Goal: Information Seeking & Learning: Learn about a topic

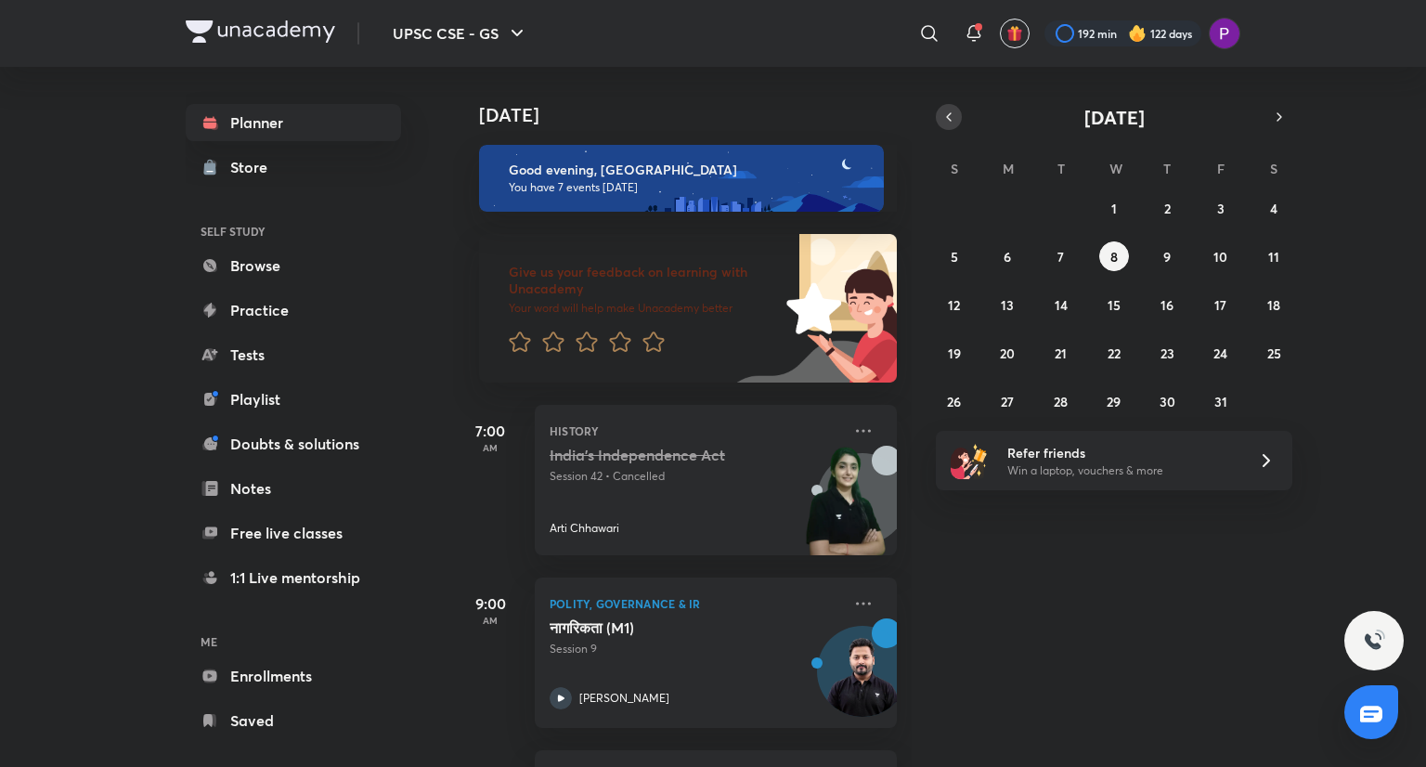
click at [949, 127] on button "button" at bounding box center [949, 117] width 26 height 26
click at [1181, 204] on button "4" at bounding box center [1167, 208] width 30 height 30
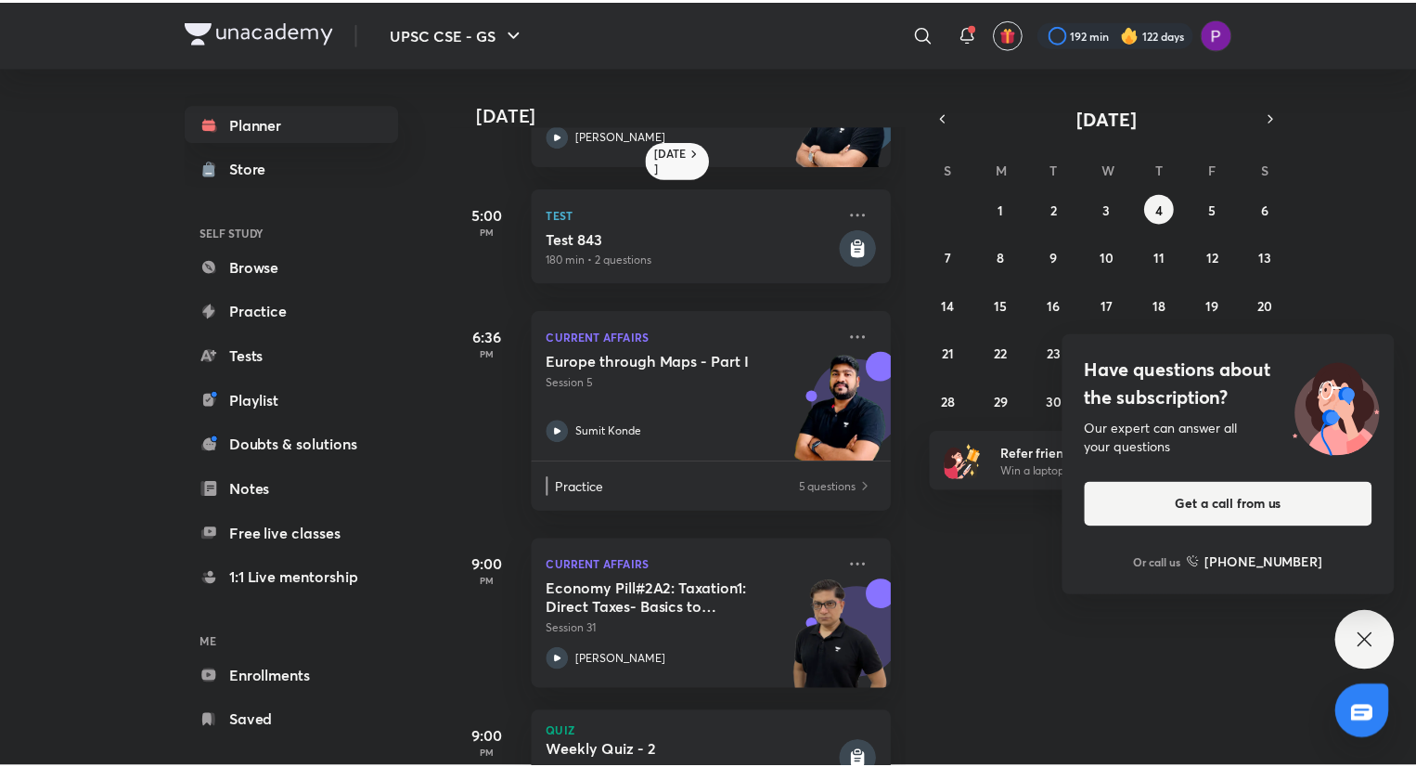
scroll to position [610, 0]
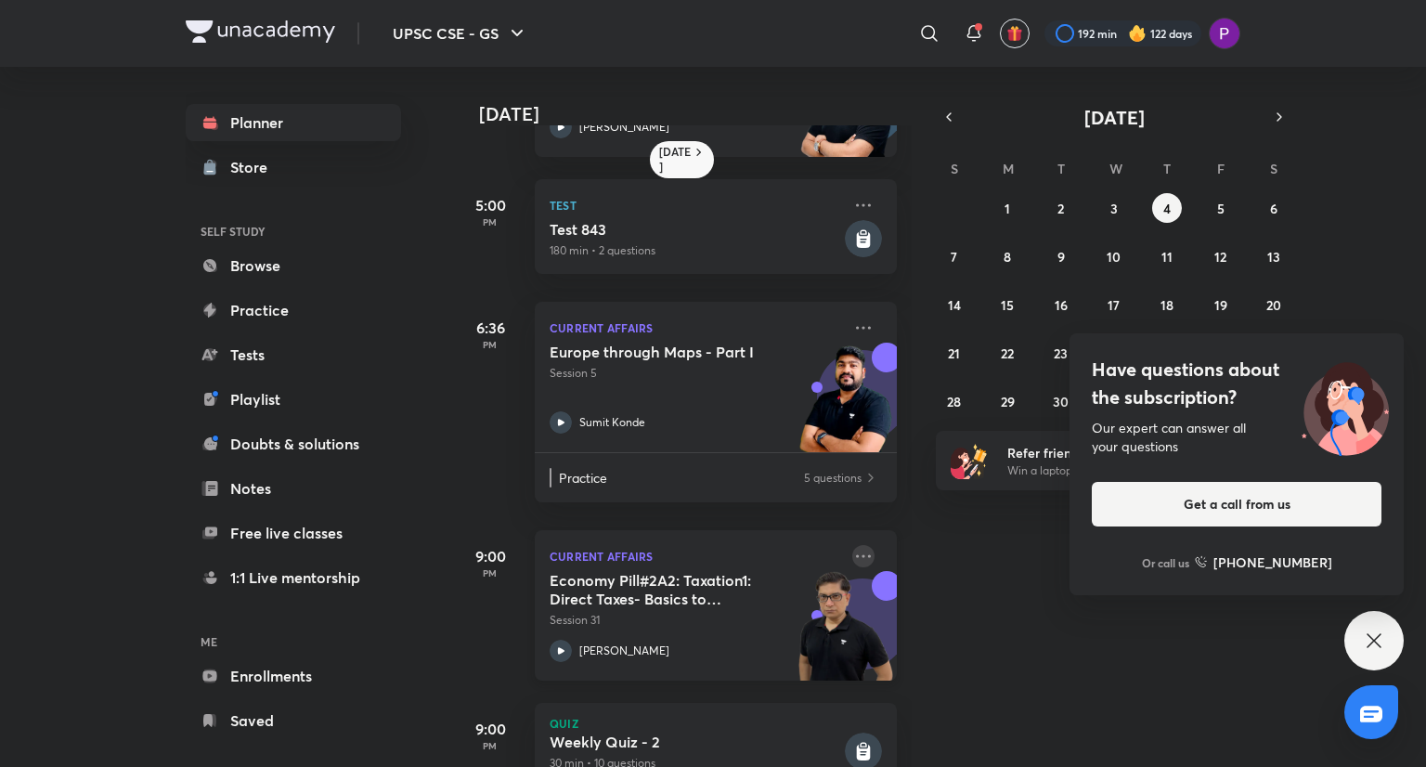
click at [854, 558] on icon at bounding box center [863, 556] width 22 height 22
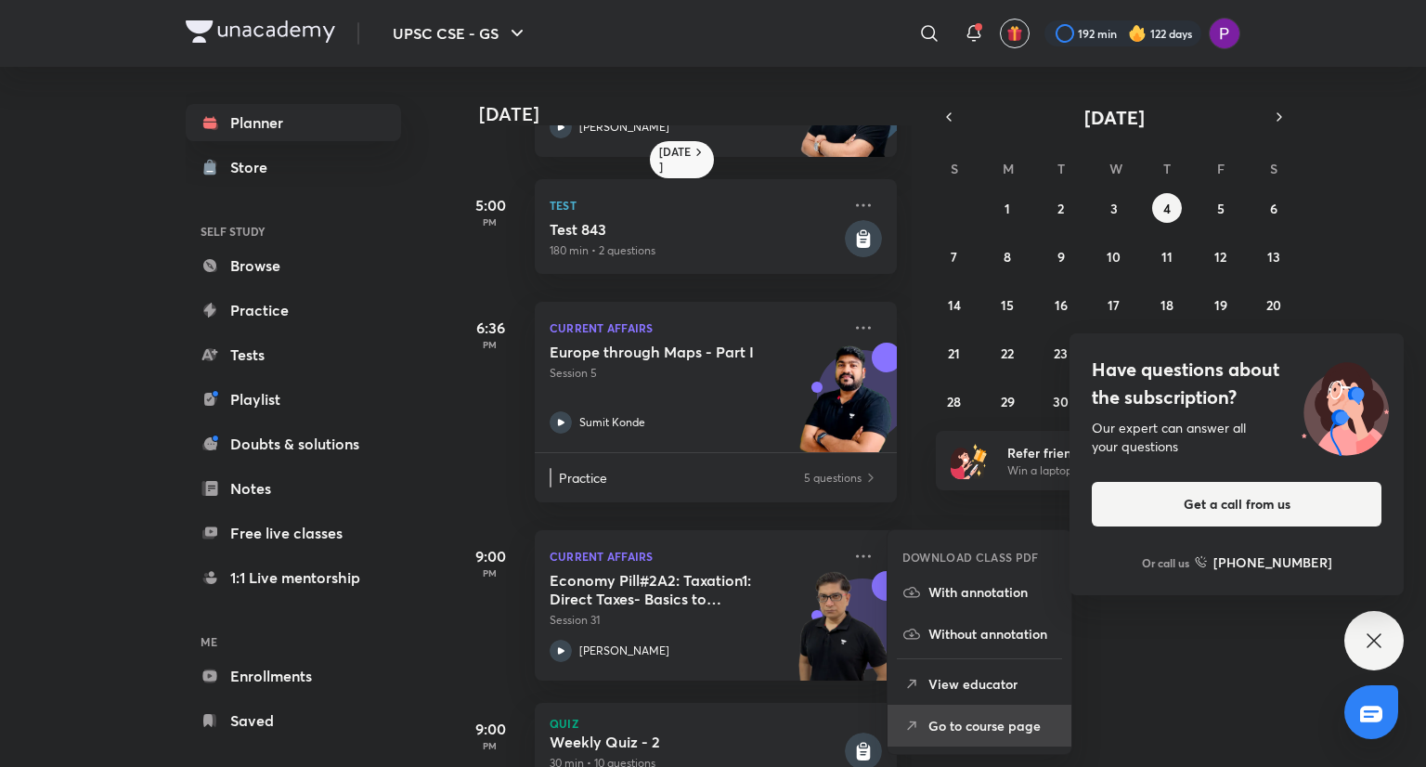
click at [976, 716] on p "Go to course page" at bounding box center [992, 725] width 128 height 19
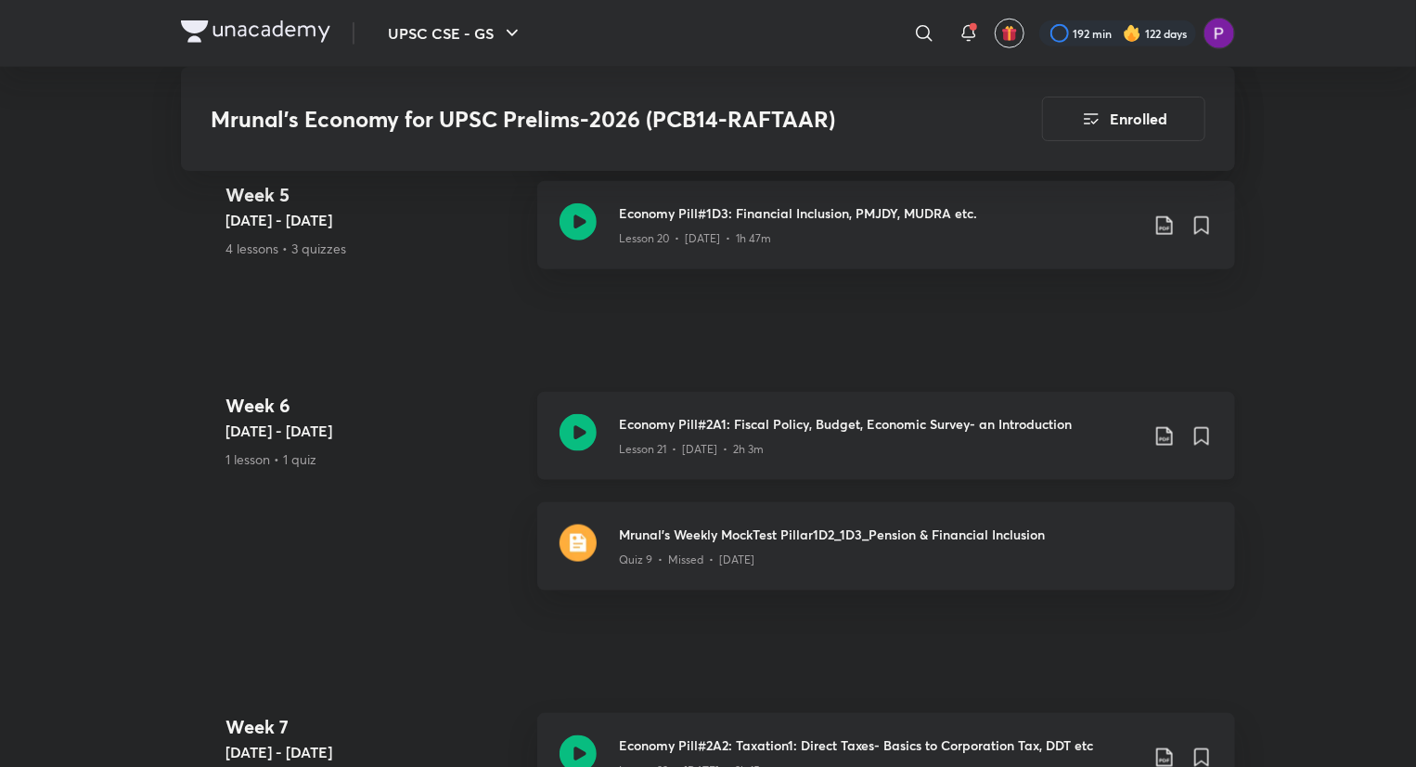
scroll to position [4444, 0]
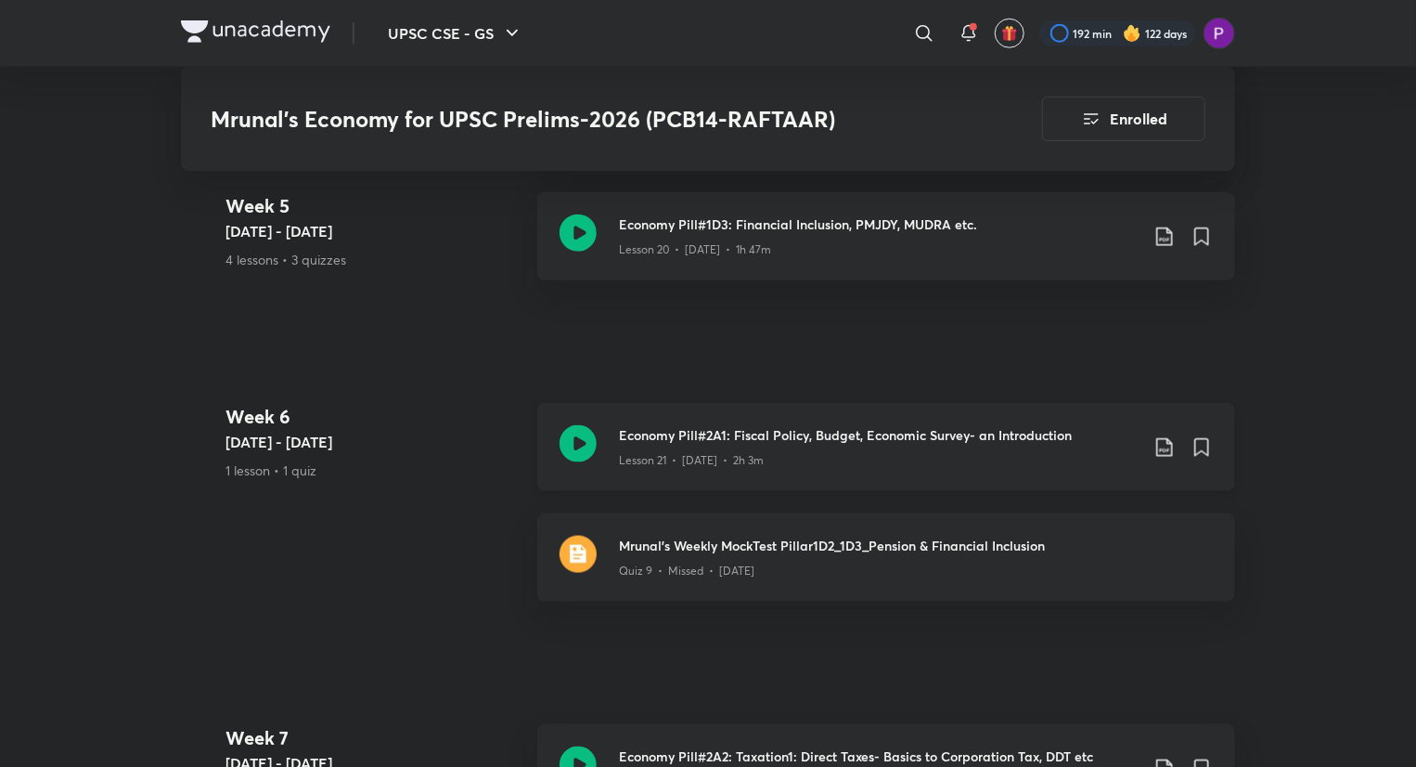
click at [993, 461] on div "Lesson 21 • [DATE] • 2h 3m" at bounding box center [879, 457] width 520 height 24
